Goal: Information Seeking & Learning: Learn about a topic

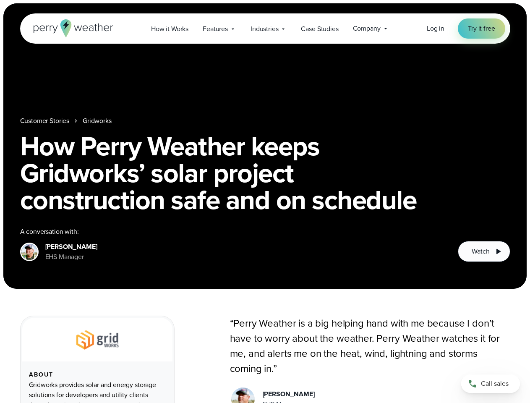
click at [265, 201] on h1 "How Perry Weather keeps Gridworks’ solar project construction safe and on sched…" at bounding box center [265, 173] width 490 height 81
click at [265, 29] on span "Industries" at bounding box center [264, 29] width 28 height 10
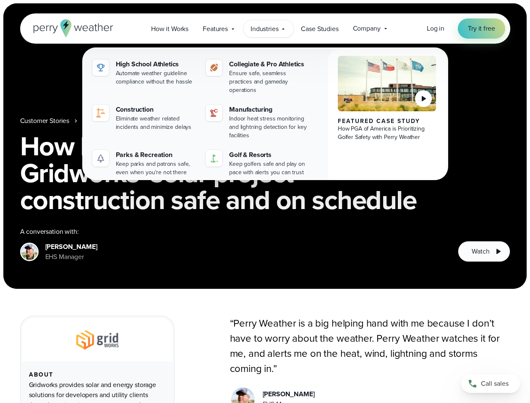
click at [265, 146] on h1 "How Perry Weather keeps Gridworks’ solar project construction safe and on sched…" at bounding box center [265, 173] width 490 height 81
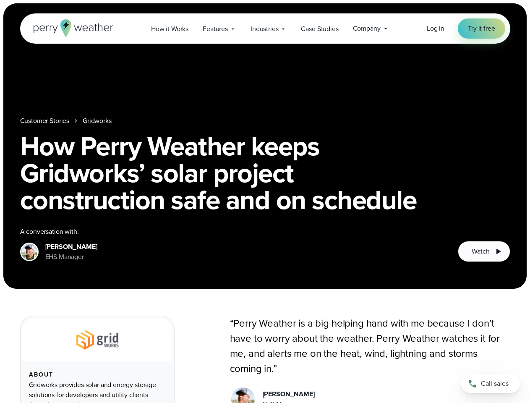
click at [98, 121] on link "Gridworks" at bounding box center [97, 121] width 29 height 10
click at [484, 251] on span "Watch" at bounding box center [480, 251] width 18 height 10
